Goal: Task Accomplishment & Management: Manage account settings

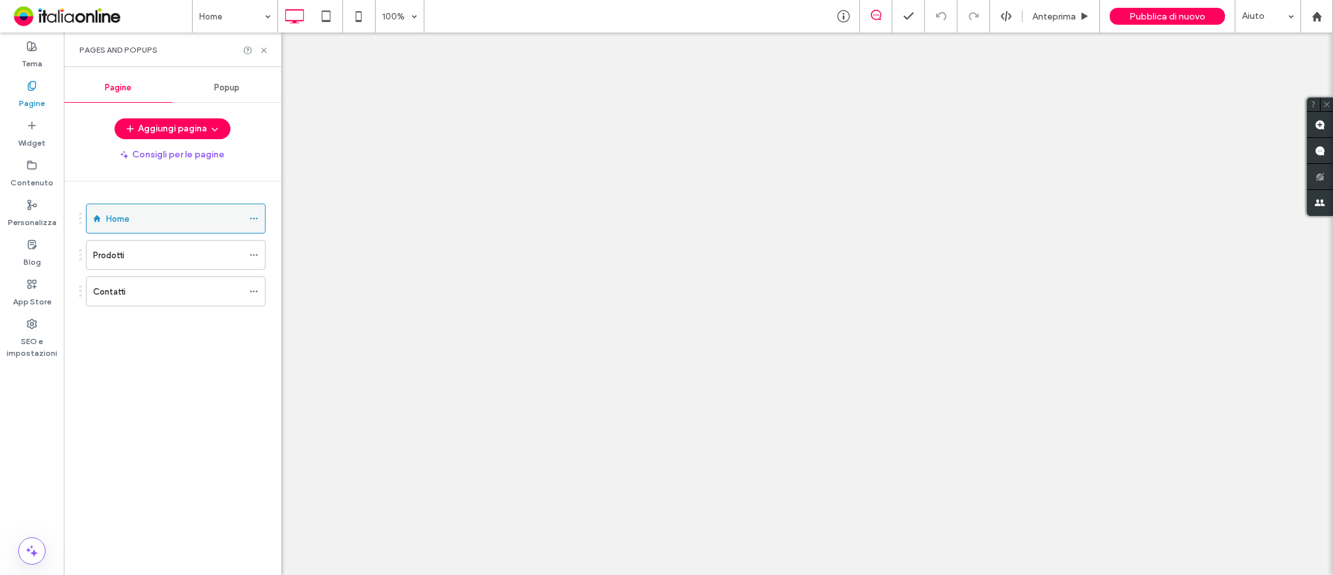
click at [257, 223] on icon at bounding box center [253, 218] width 9 height 9
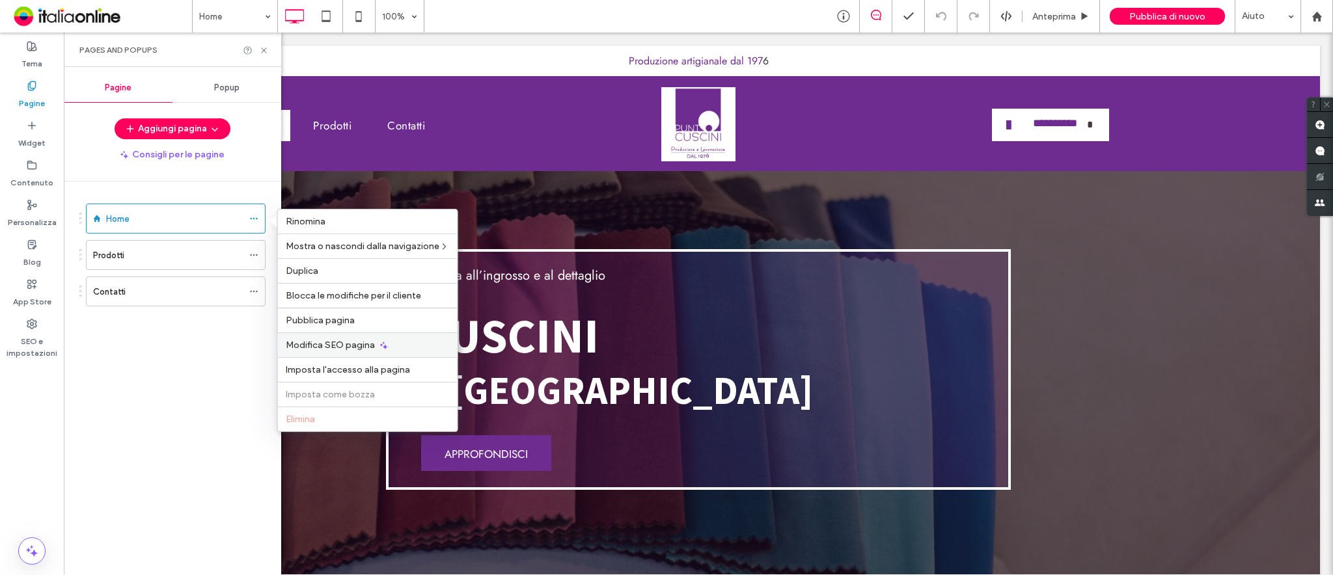
click at [329, 347] on span "Modifica SEO pagina" at bounding box center [330, 345] width 89 height 11
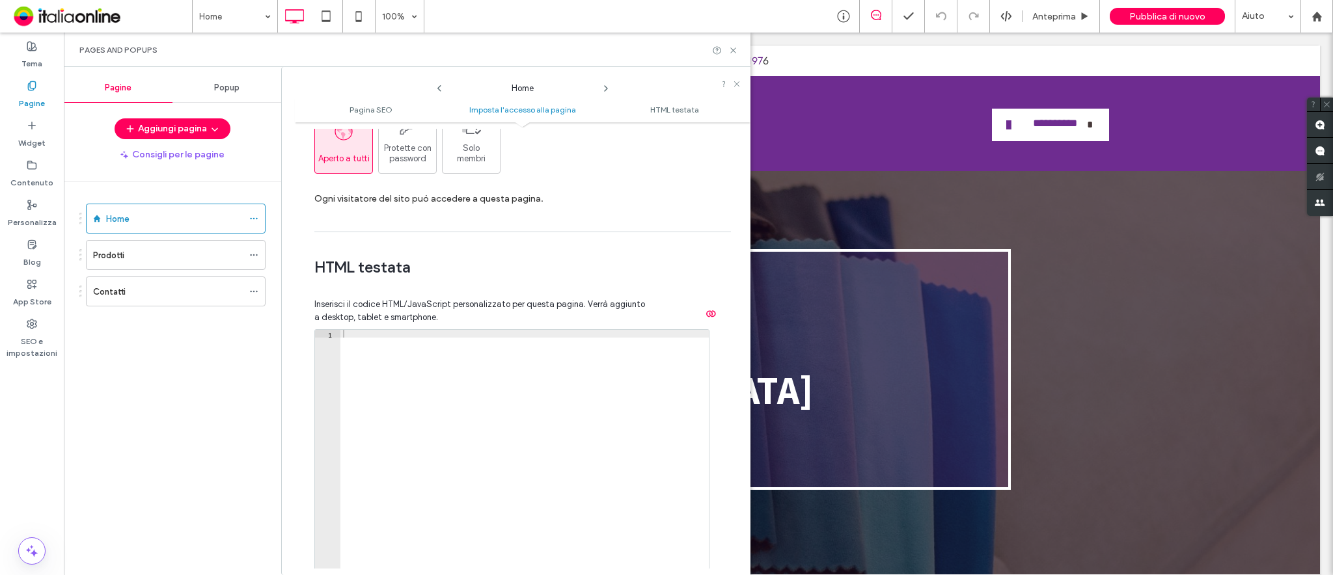
scroll to position [1302, 0]
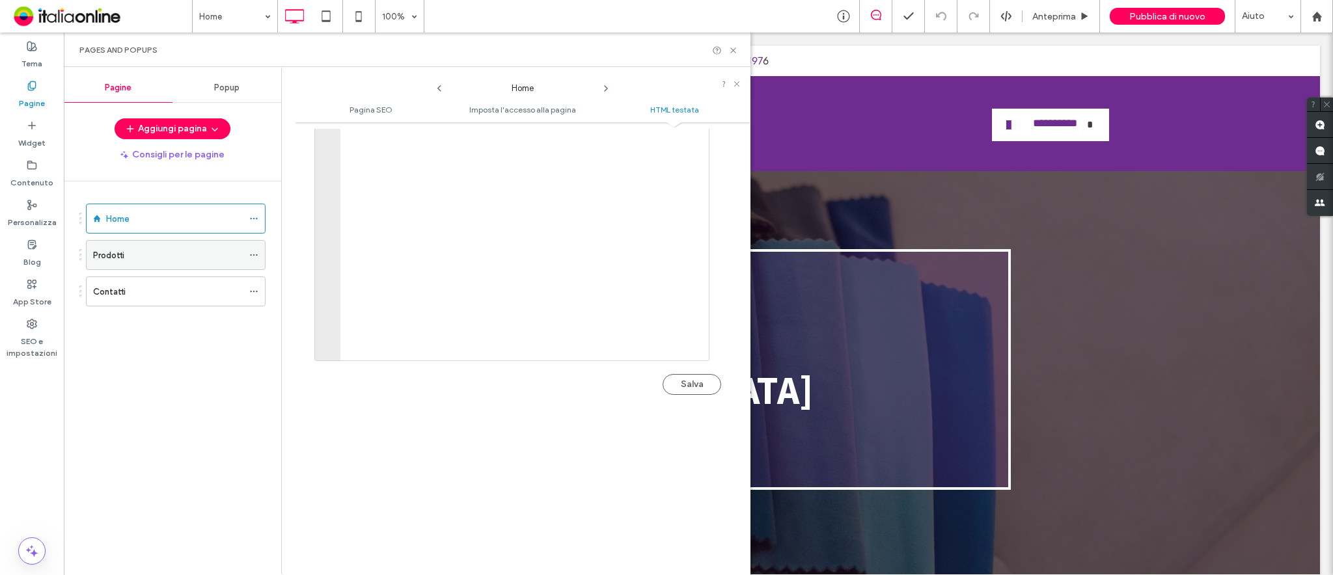
click at [172, 246] on div "Prodotti" at bounding box center [168, 255] width 150 height 29
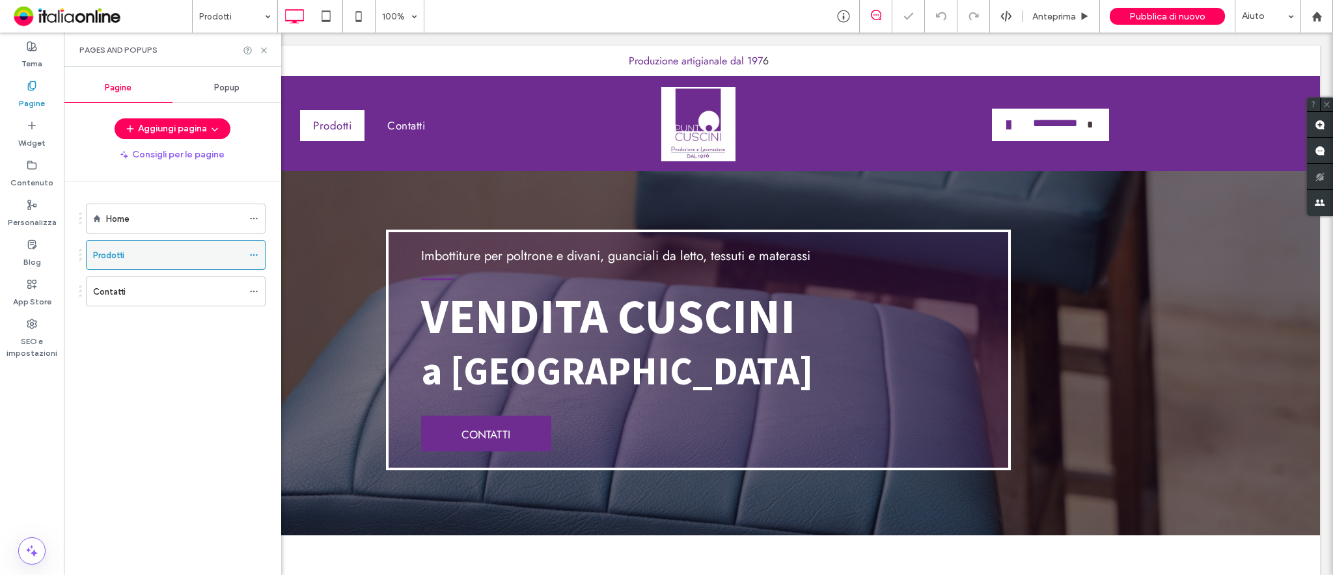
click at [244, 247] on div "Prodotti" at bounding box center [176, 255] width 180 height 30
click at [254, 253] on icon at bounding box center [253, 255] width 9 height 9
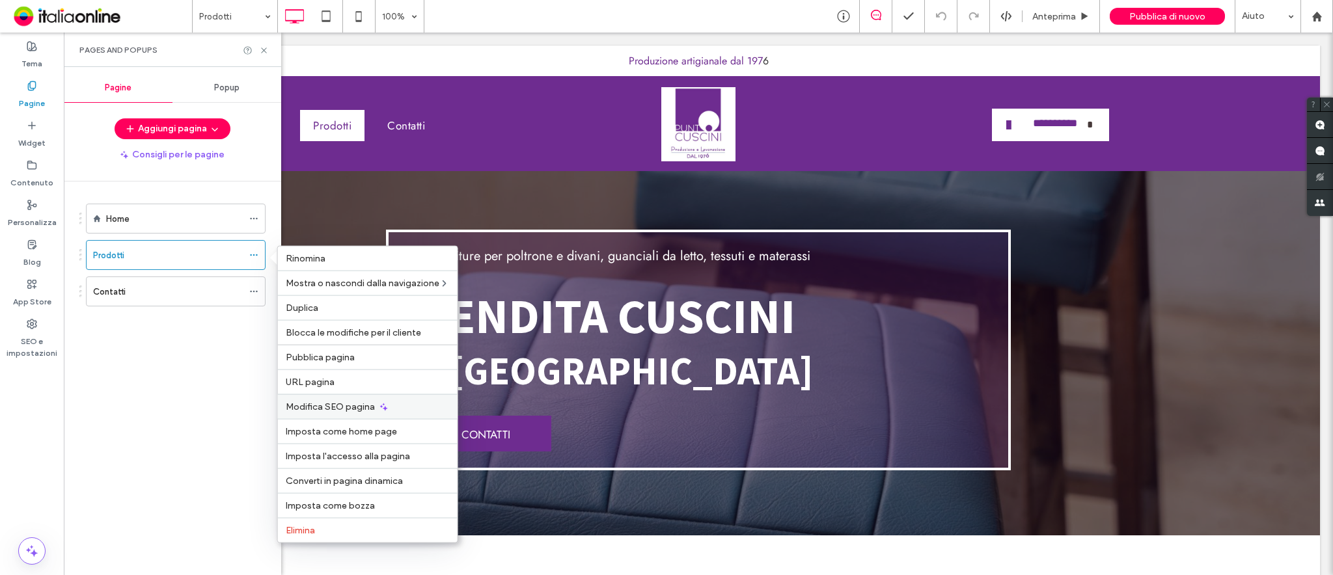
click at [325, 403] on span "Modifica SEO pagina" at bounding box center [330, 407] width 89 height 11
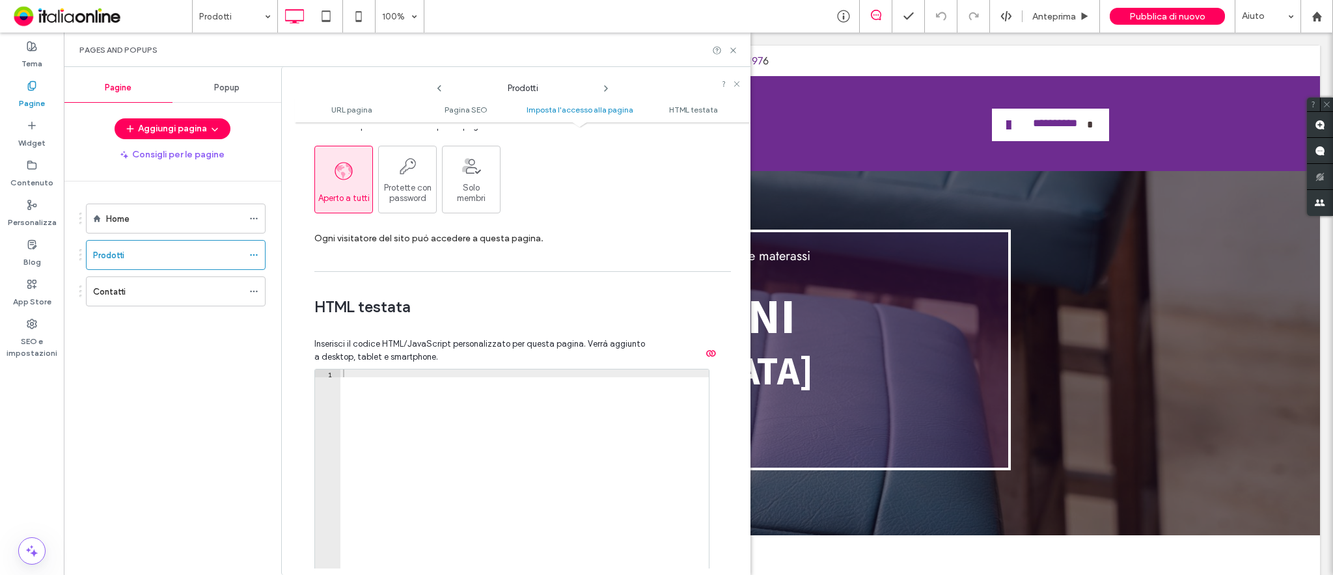
scroll to position [1215, 0]
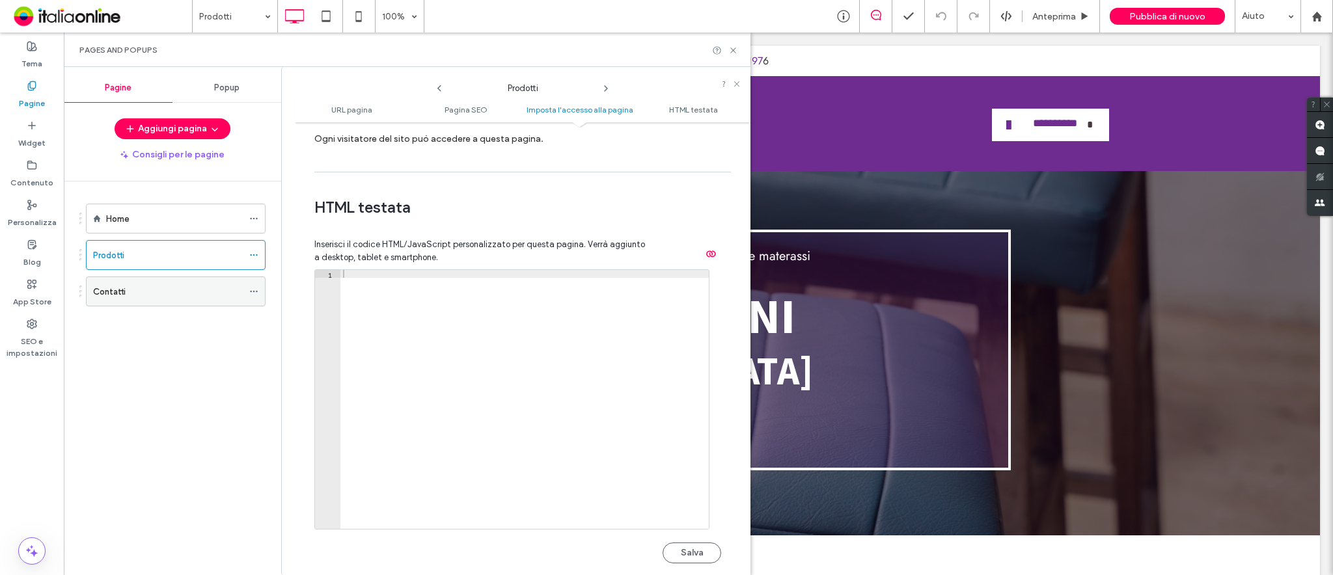
click at [260, 291] on div at bounding box center [257, 292] width 16 height 20
click at [251, 290] on icon at bounding box center [253, 291] width 9 height 9
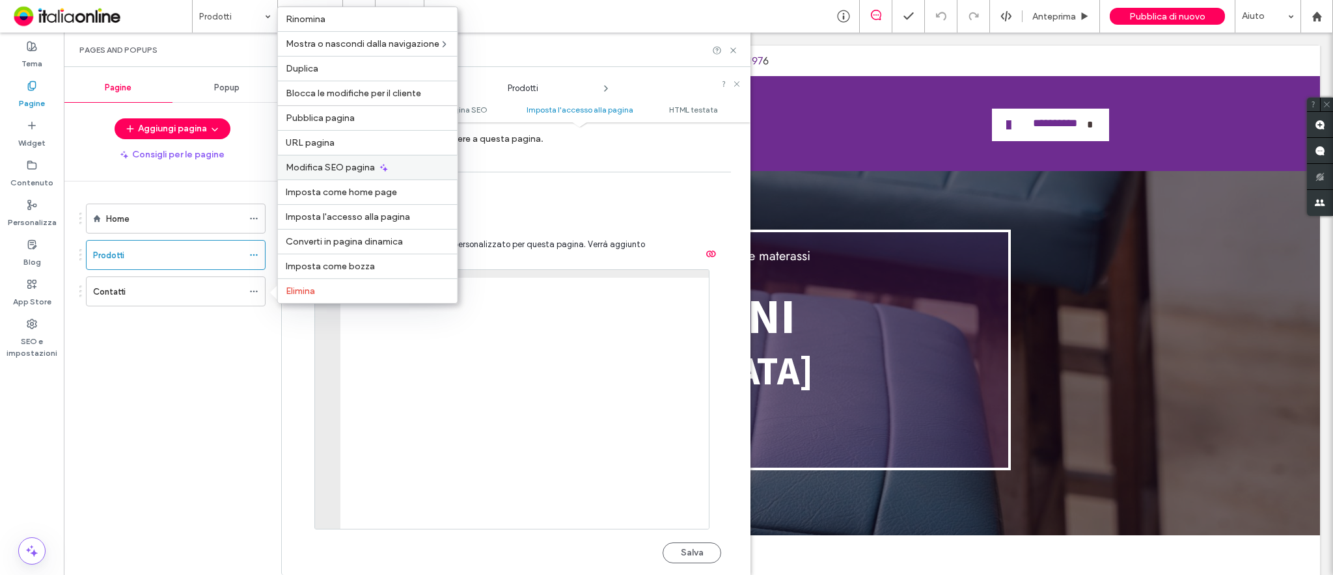
click at [305, 167] on span "Modifica SEO pagina" at bounding box center [330, 167] width 89 height 11
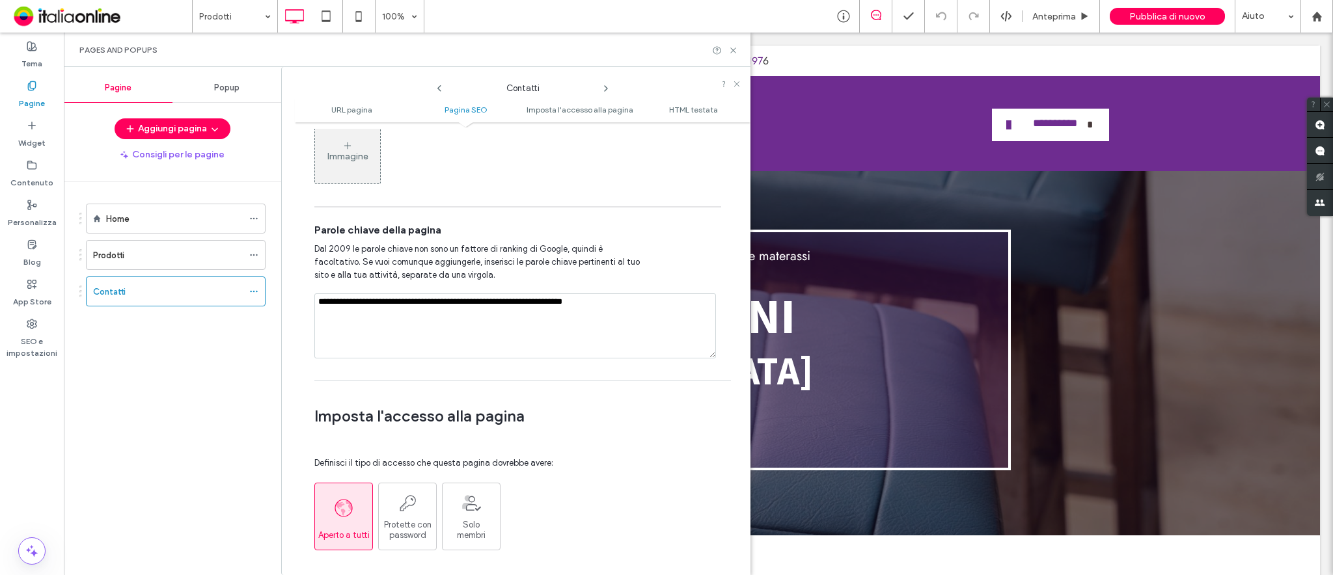
scroll to position [781, 0]
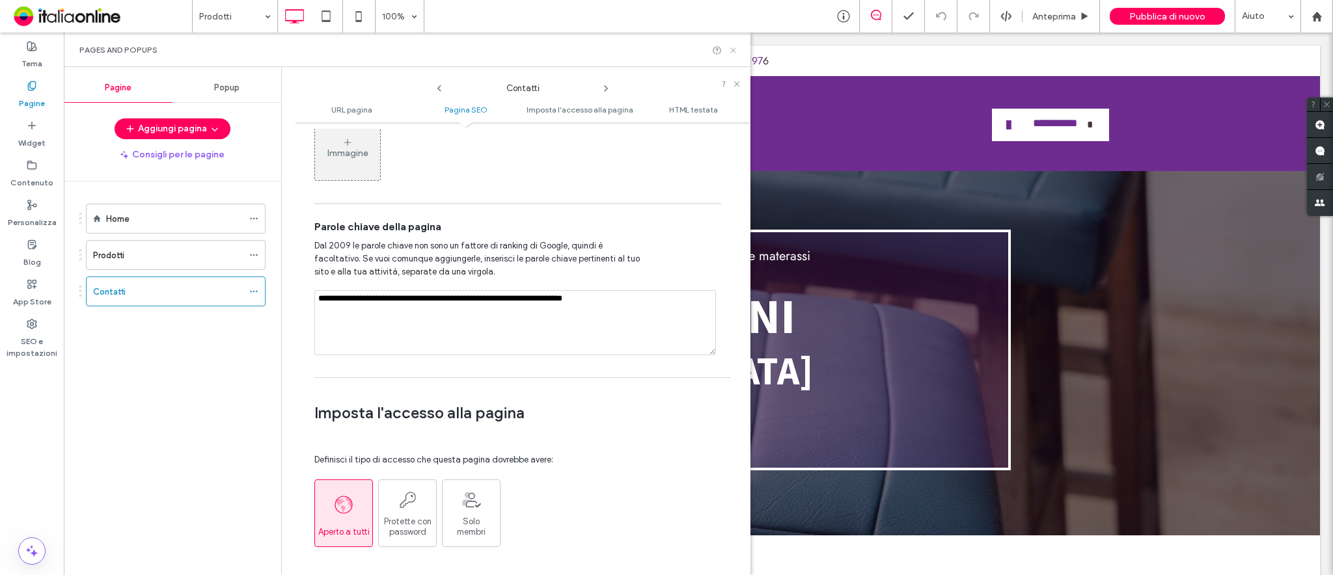
click at [732, 49] on icon at bounding box center [733, 51] width 10 height 10
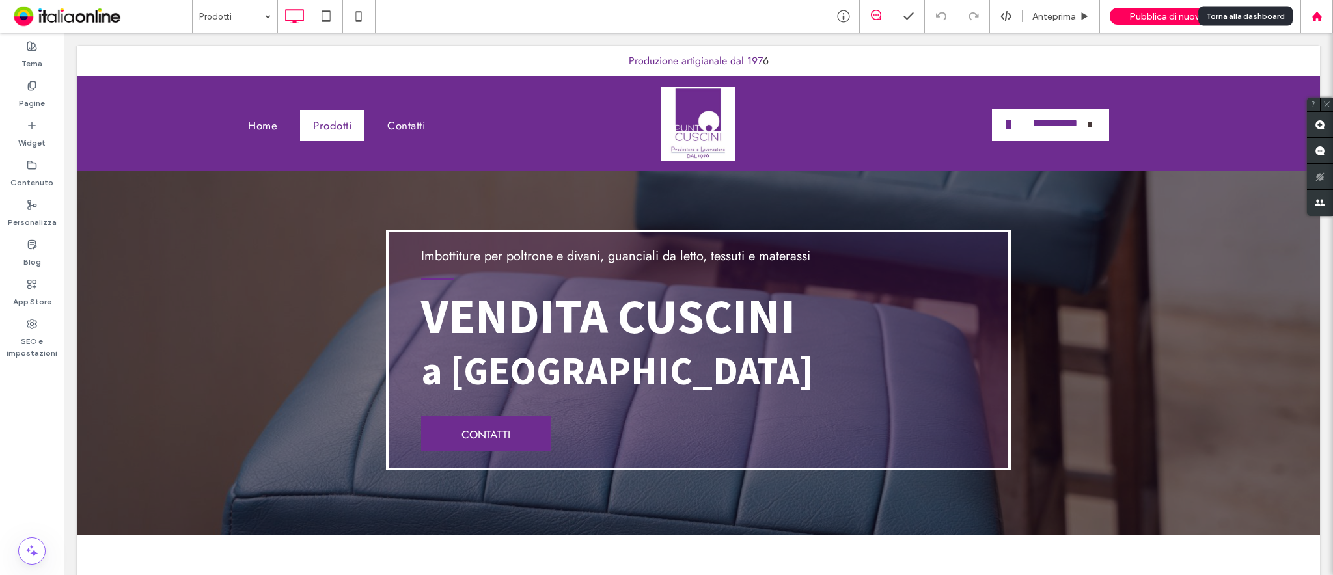
click at [1313, 16] on use at bounding box center [1317, 16] width 10 height 10
